Goal: Check status: Check status

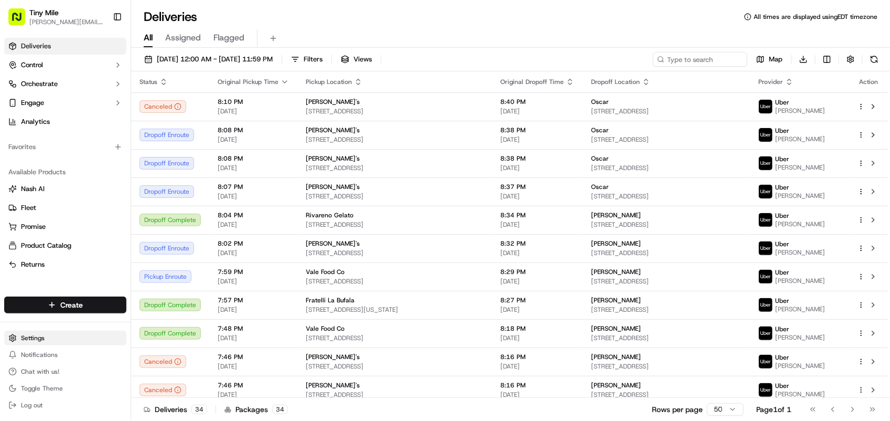
click at [39, 339] on html "Tiny Mile [PERSON_NAME][EMAIL_ADDRESS] Toggle Sidebar Deliveries Control Orches…" at bounding box center [445, 210] width 890 height 421
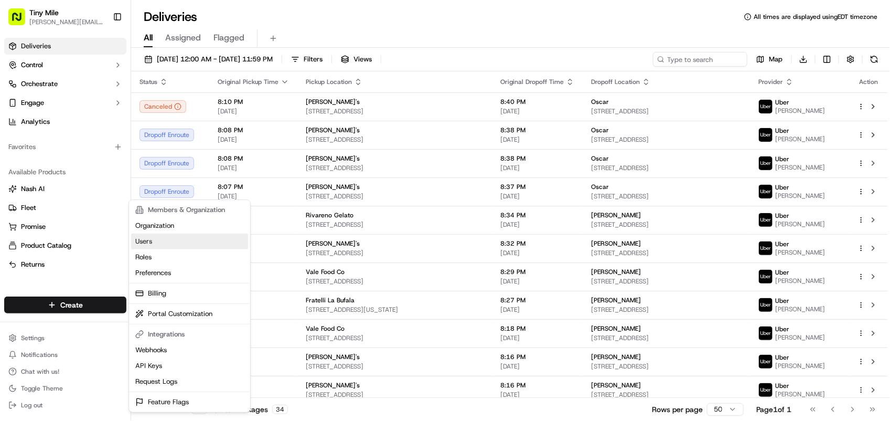
click at [173, 243] on link "Users" at bounding box center [189, 241] width 117 height 16
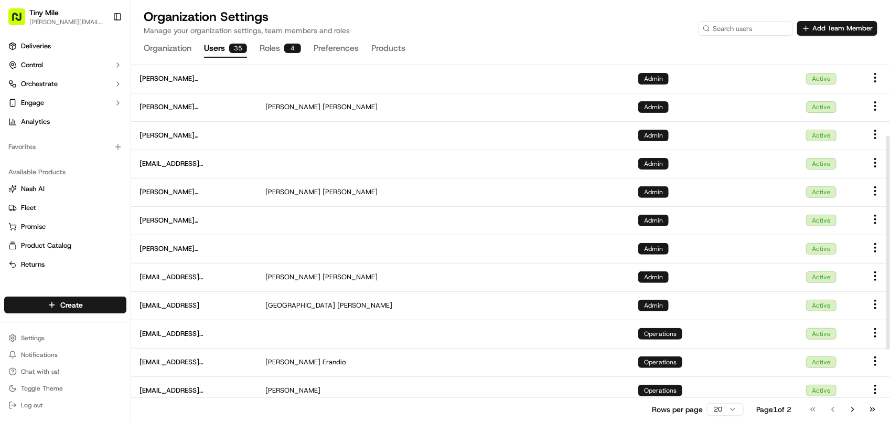
scroll to position [131, 0]
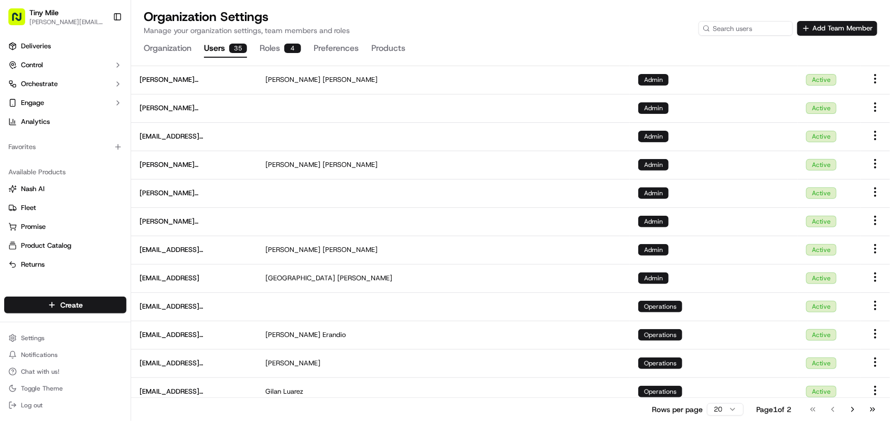
click at [224, 46] on button "Users 35" at bounding box center [225, 49] width 43 height 18
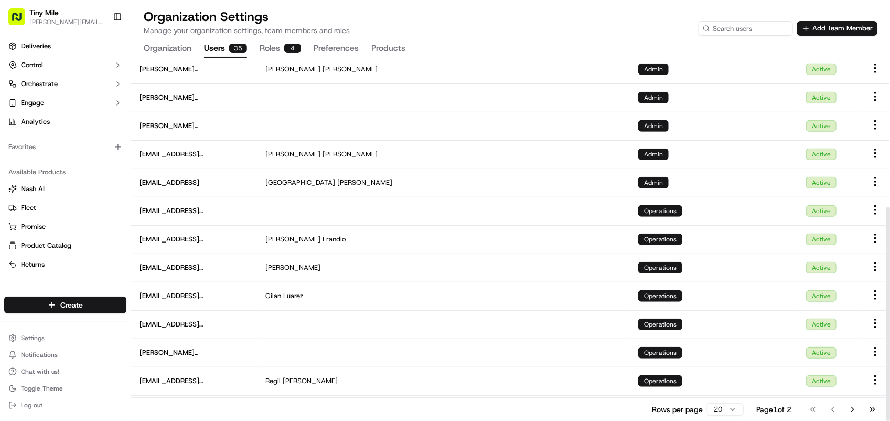
scroll to position [252, 0]
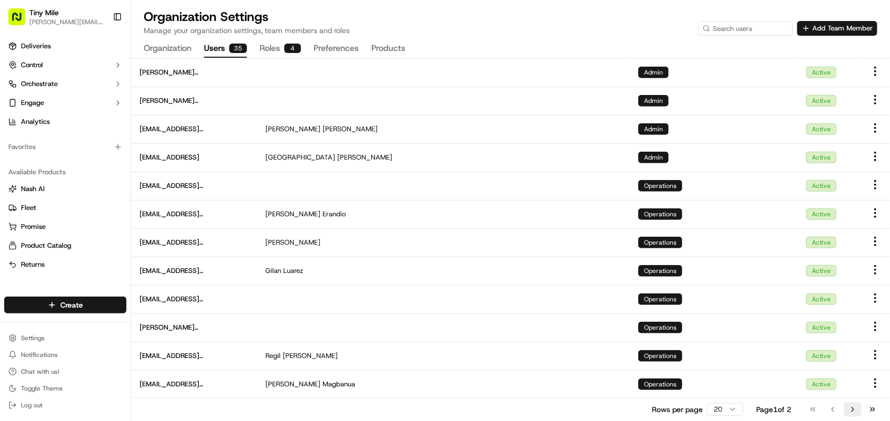
click at [859, 412] on button "Go to next page" at bounding box center [853, 409] width 18 height 15
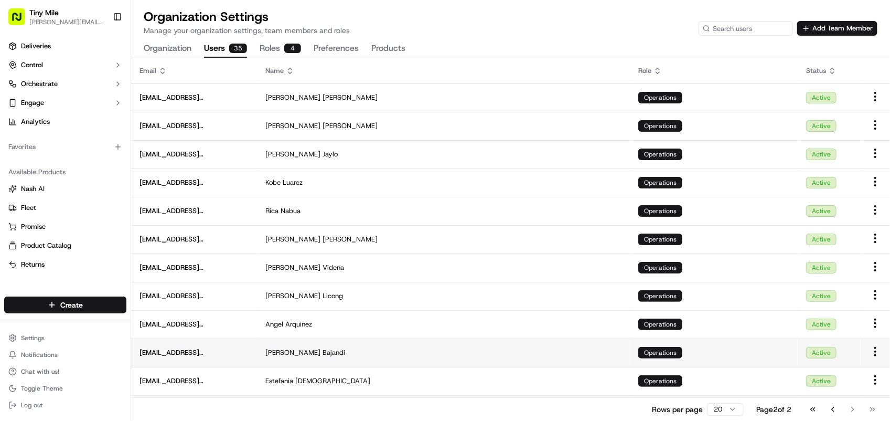
scroll to position [110, 0]
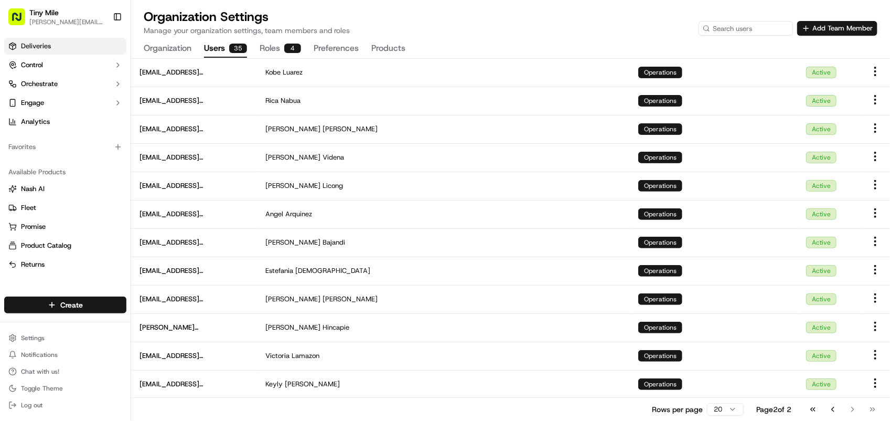
click at [68, 52] on link "Deliveries" at bounding box center [65, 46] width 122 height 17
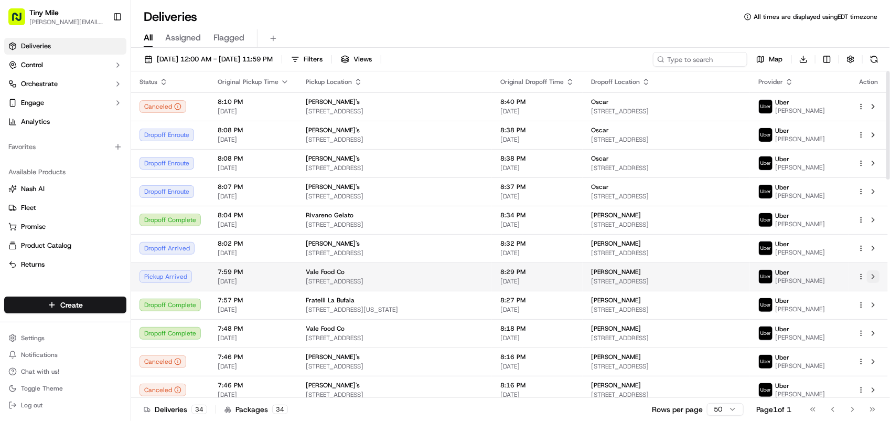
click at [873, 275] on button at bounding box center [873, 276] width 13 height 13
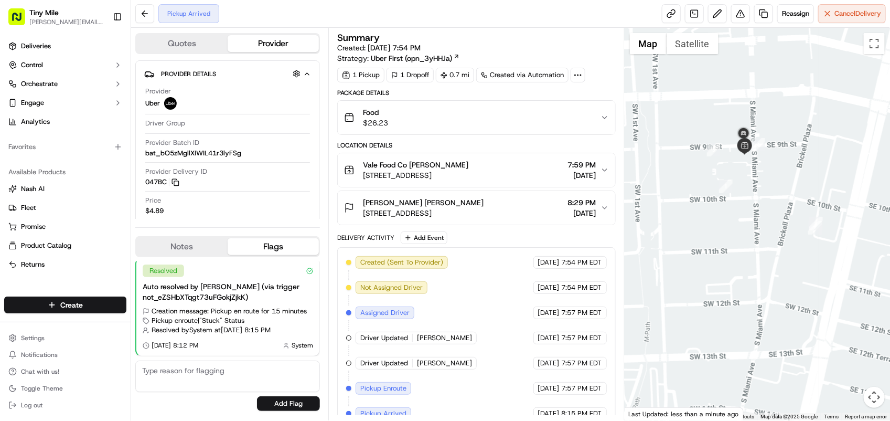
drag, startPoint x: 741, startPoint y: 186, endPoint x: 735, endPoint y: 307, distance: 121.3
click at [735, 307] on div at bounding box center [757, 224] width 265 height 392
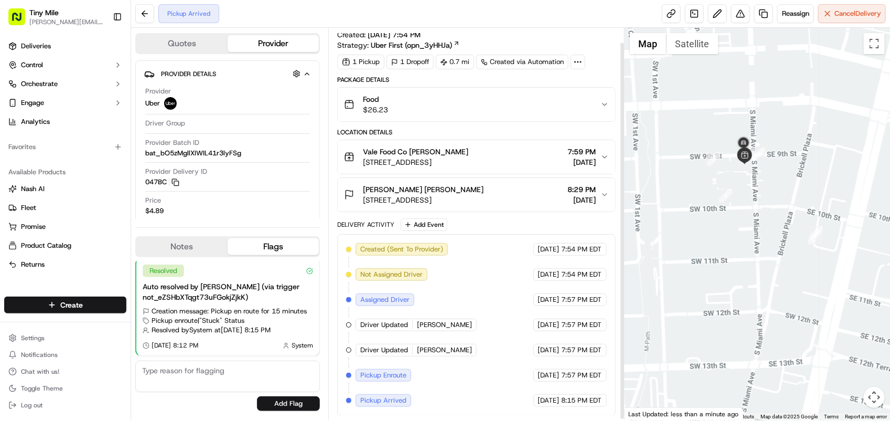
scroll to position [16, 0]
